Goal: Book appointment/travel/reservation

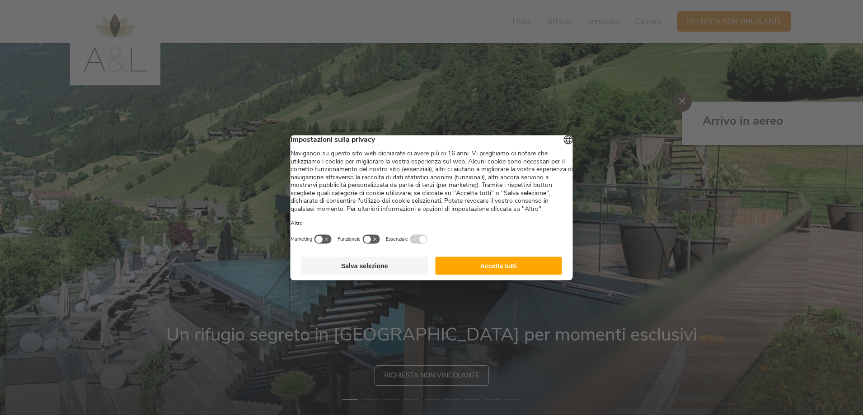
click at [466, 275] on button "Accetta tutti" at bounding box center [498, 266] width 127 height 18
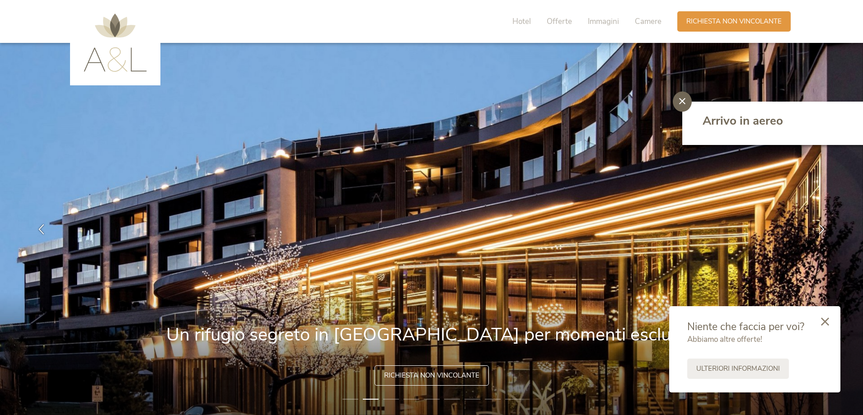
click at [683, 98] on icon at bounding box center [682, 101] width 6 height 6
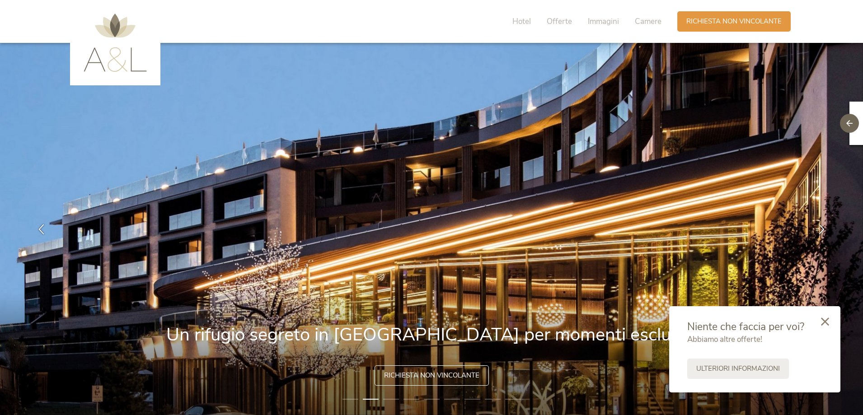
click at [828, 320] on icon at bounding box center [825, 322] width 8 height 8
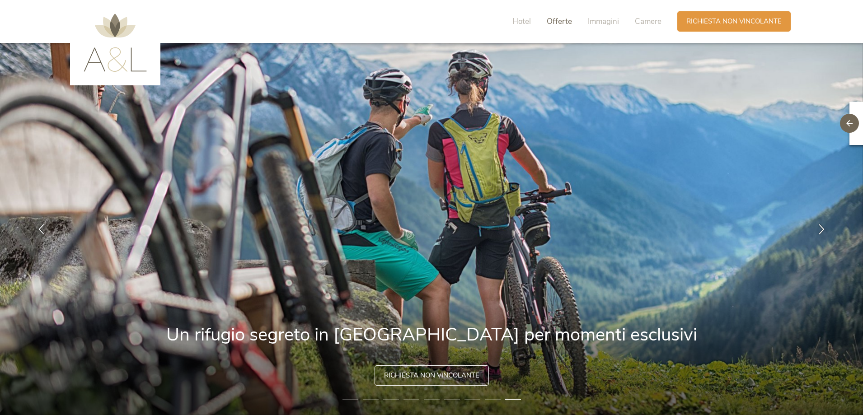
click at [557, 20] on span "Offerte" at bounding box center [559, 21] width 25 height 10
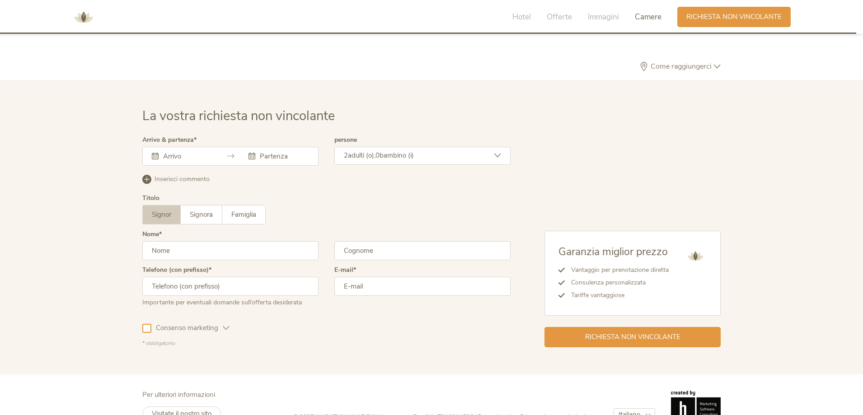
scroll to position [2723, 0]
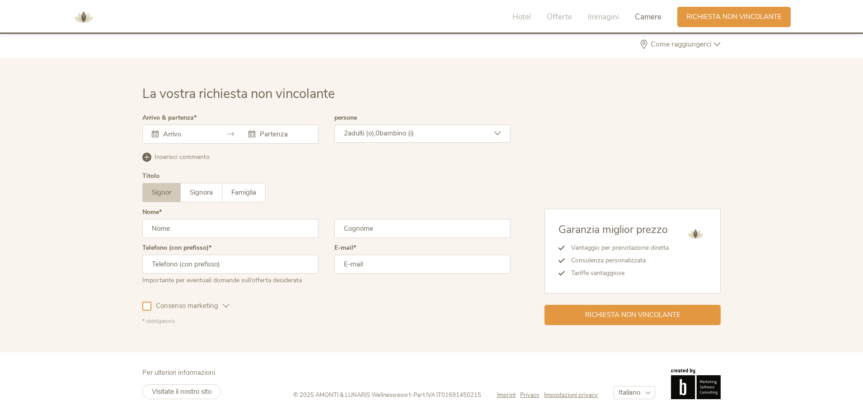
click at [208, 134] on input "text" at bounding box center [187, 134] width 52 height 9
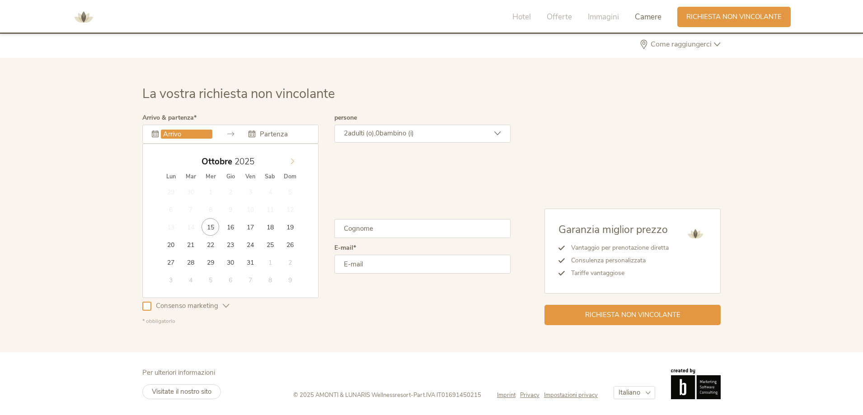
click at [295, 163] on icon at bounding box center [292, 161] width 6 height 6
type input "[DATE]"
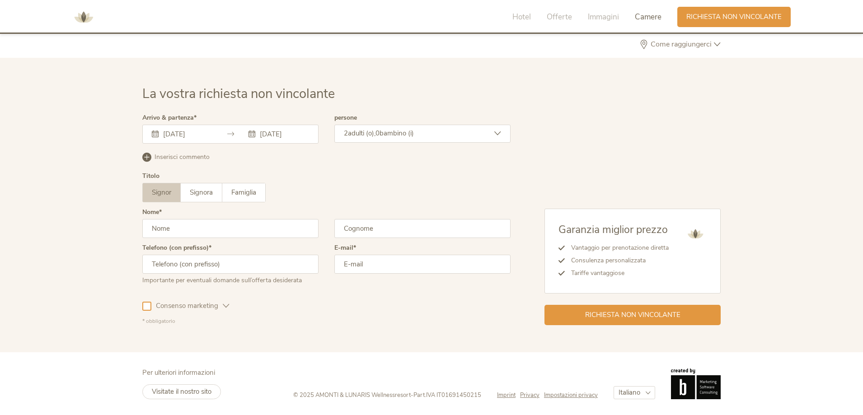
drag, startPoint x: 172, startPoint y: 210, endPoint x: 179, endPoint y: 210, distance: 6.3
click at [195, 195] on span "Signora" at bounding box center [201, 192] width 23 height 9
click at [206, 231] on input "text" at bounding box center [230, 228] width 176 height 19
type input "alice"
click at [392, 231] on input "text" at bounding box center [422, 228] width 176 height 19
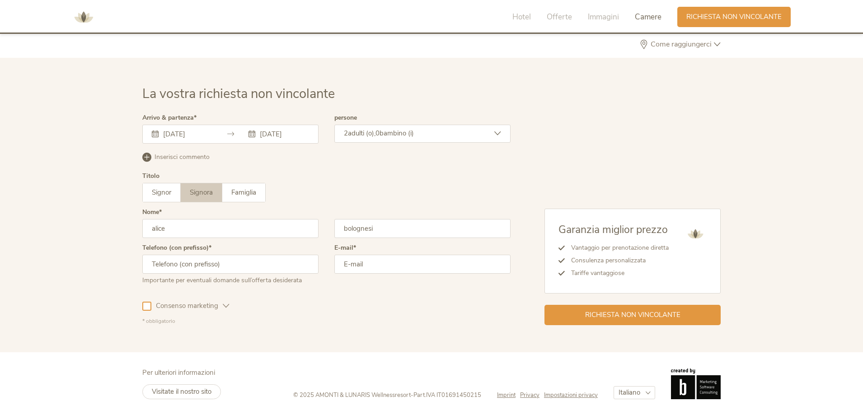
type input "bolognesi"
click at [234, 268] on input "text" at bounding box center [230, 264] width 176 height 19
type input "3488674816"
type input "[EMAIL_ADDRESS][DOMAIN_NAME]"
click at [609, 316] on span "Richiesta non vincolante" at bounding box center [632, 314] width 95 height 9
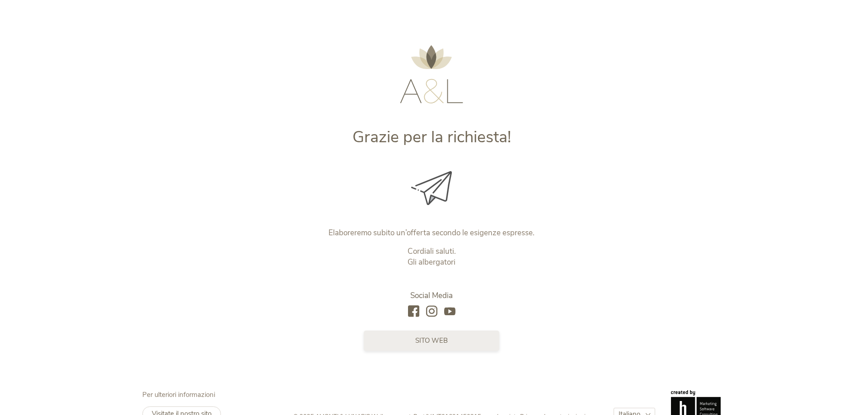
click at [416, 348] on link "sito web" at bounding box center [432, 341] width 136 height 20
